Goal: Navigation & Orientation: Find specific page/section

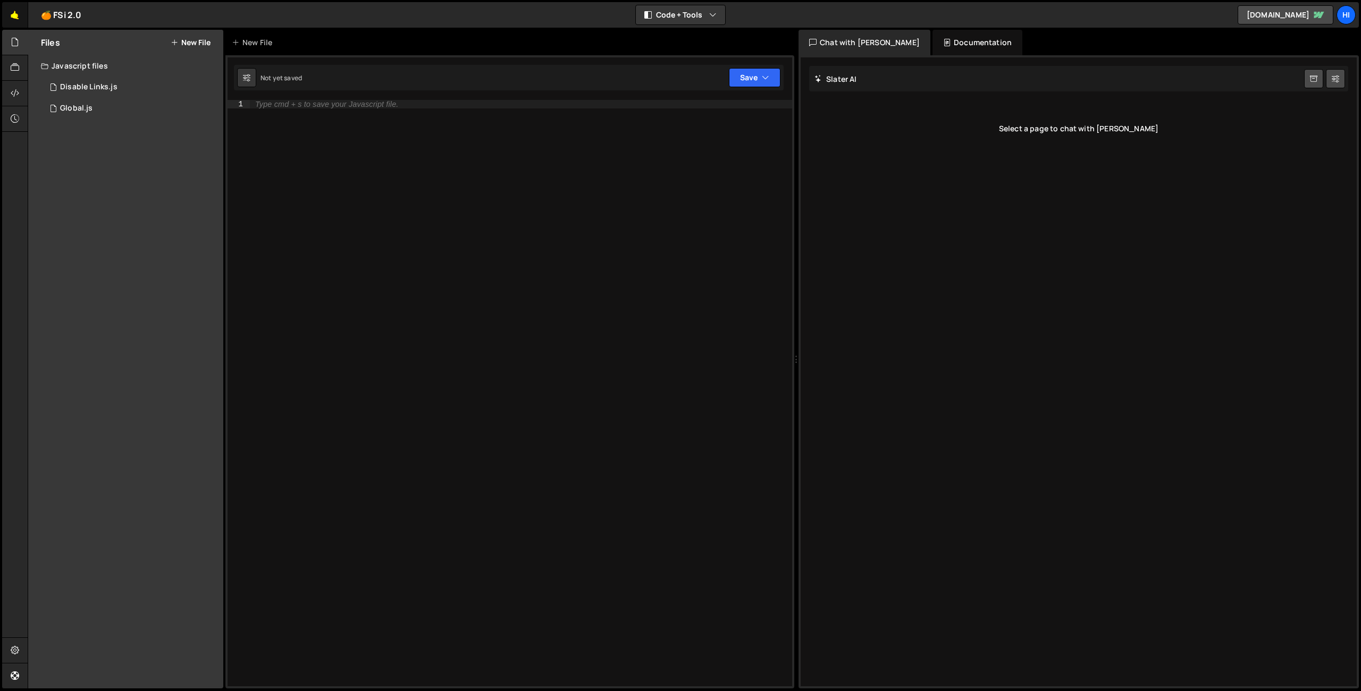
click at [12, 20] on link "🤙" at bounding box center [15, 15] width 26 height 26
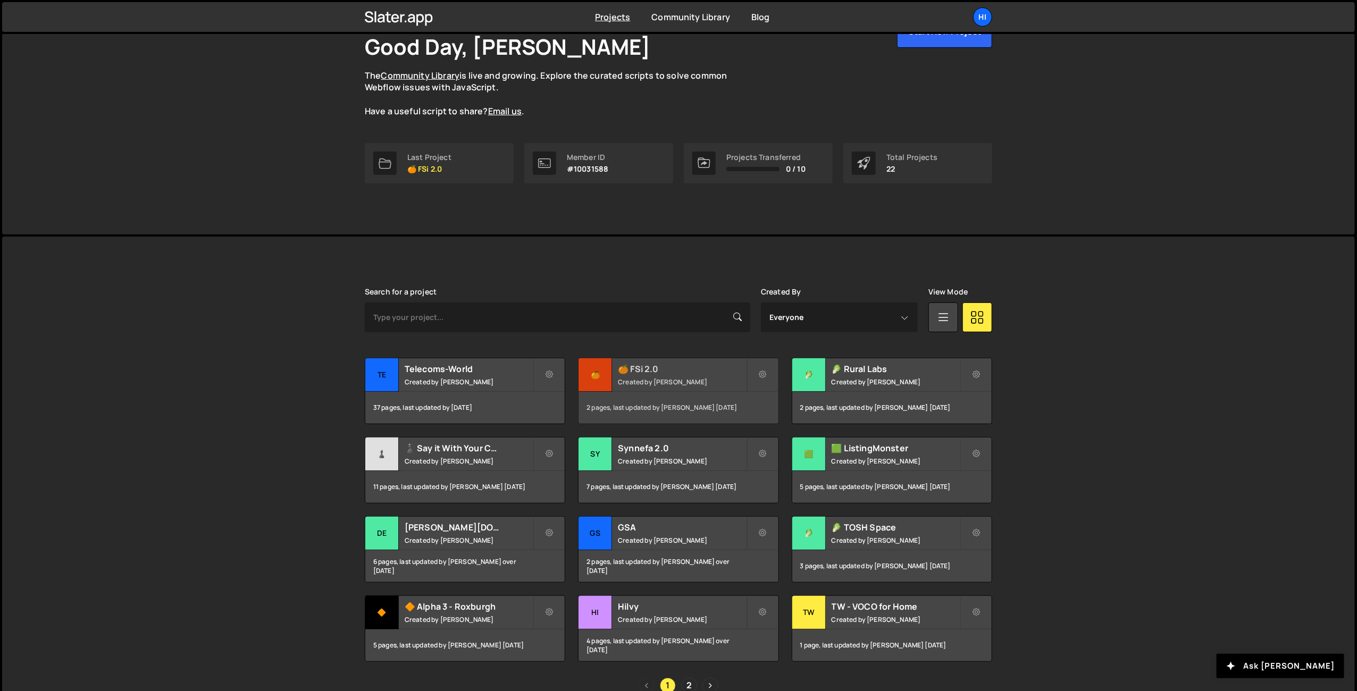
scroll to position [123, 0]
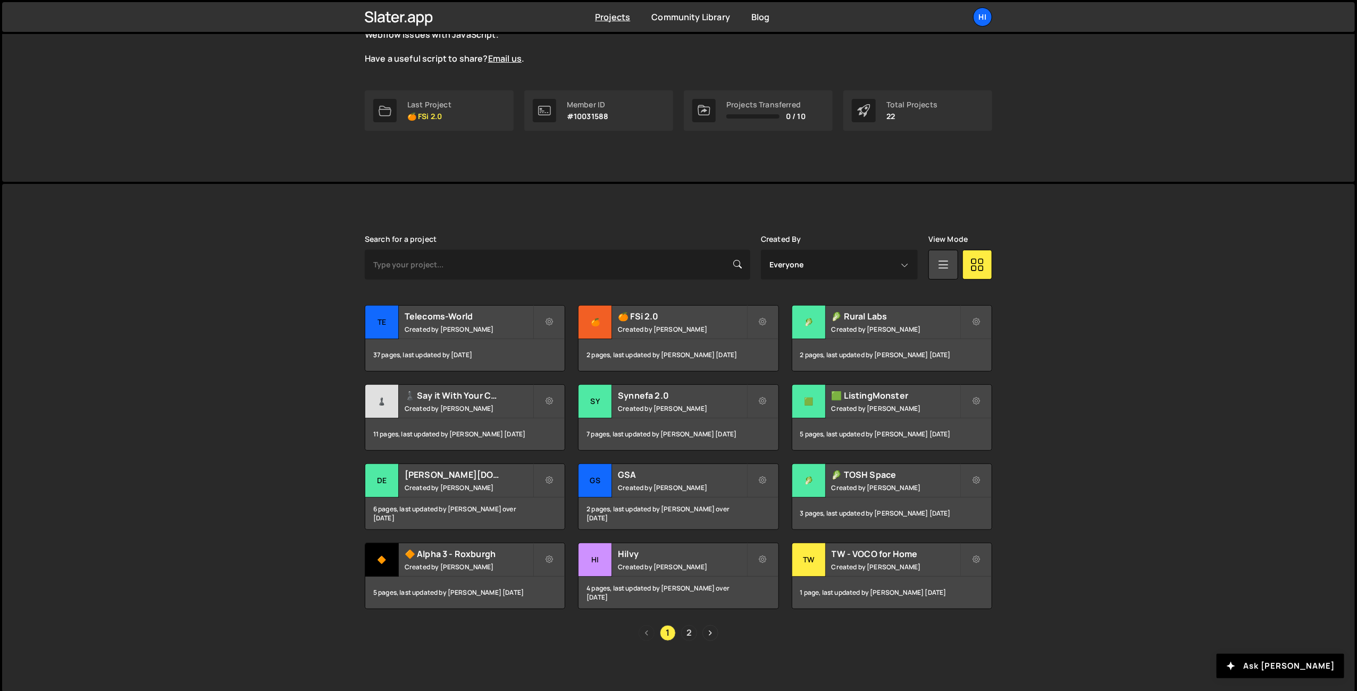
click at [693, 630] on link "2" at bounding box center [689, 633] width 16 height 16
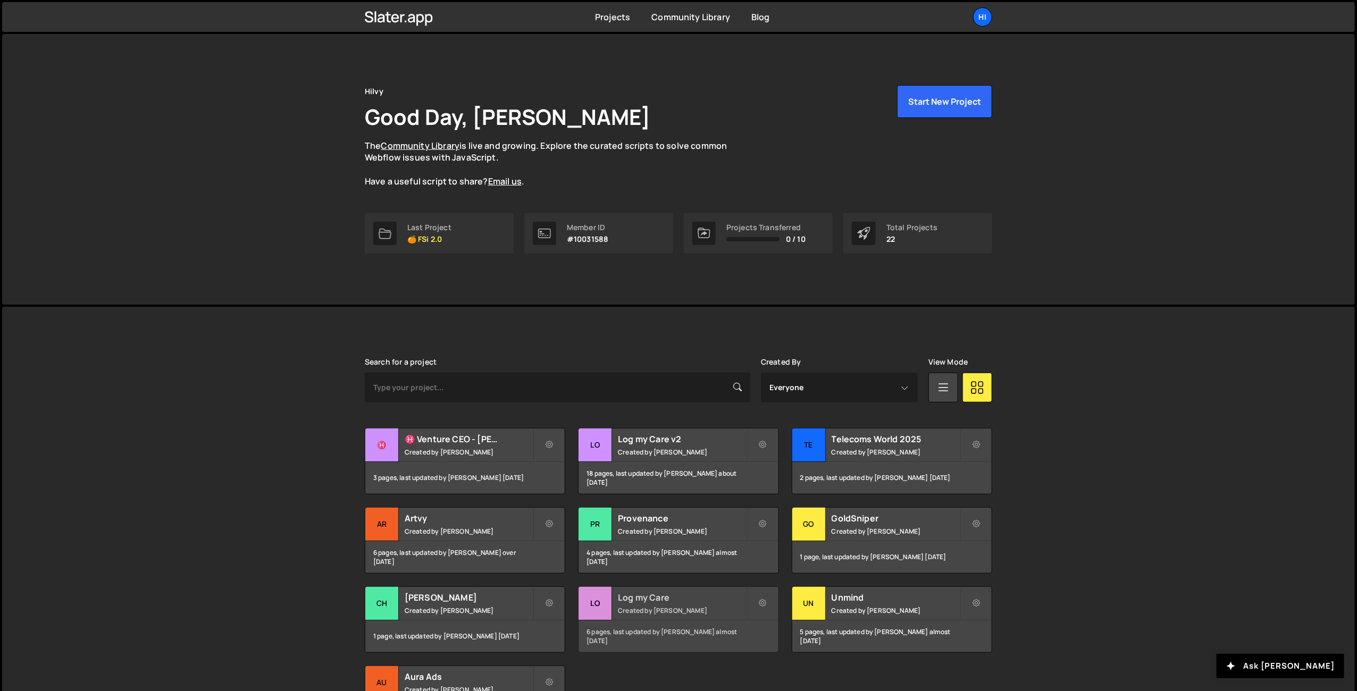
scroll to position [123, 0]
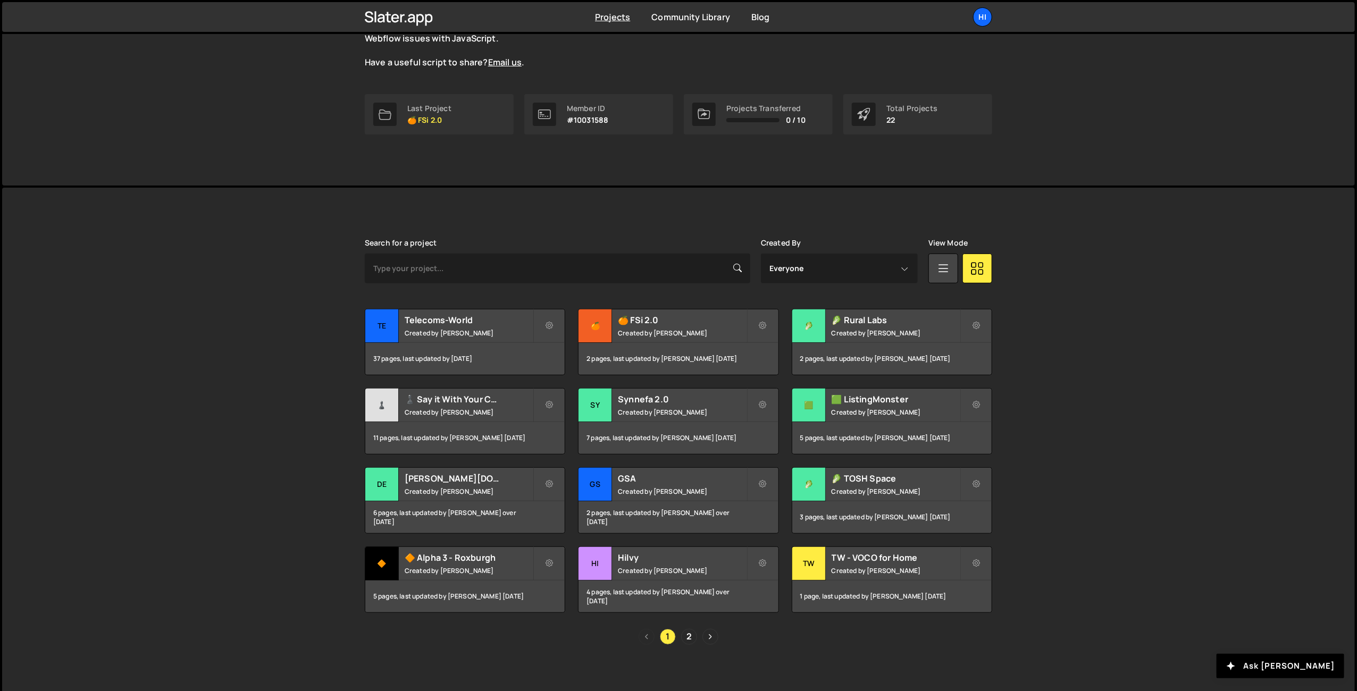
scroll to position [123, 0]
